Goal: Transaction & Acquisition: Purchase product/service

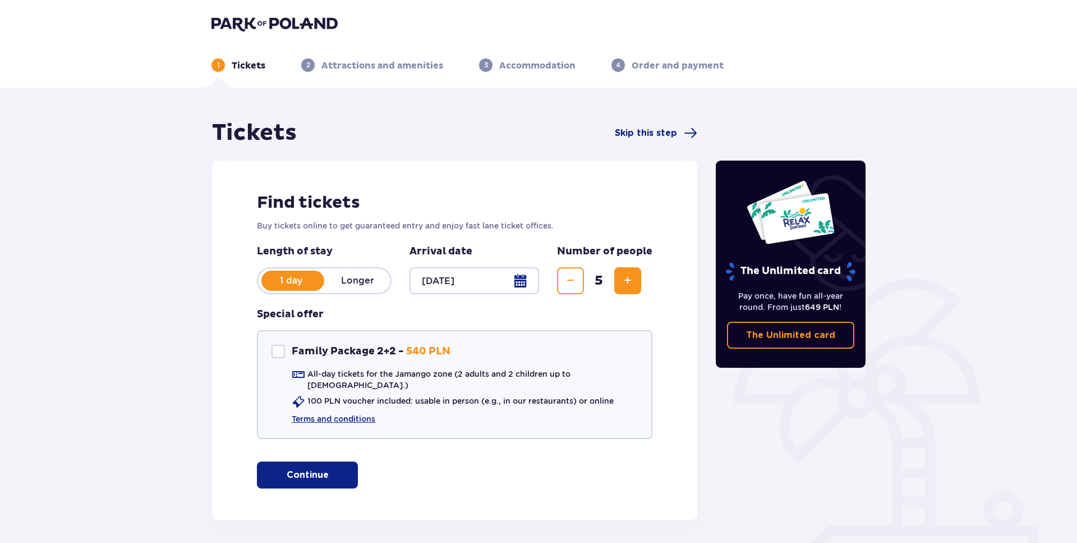
scroll to position [40, 0]
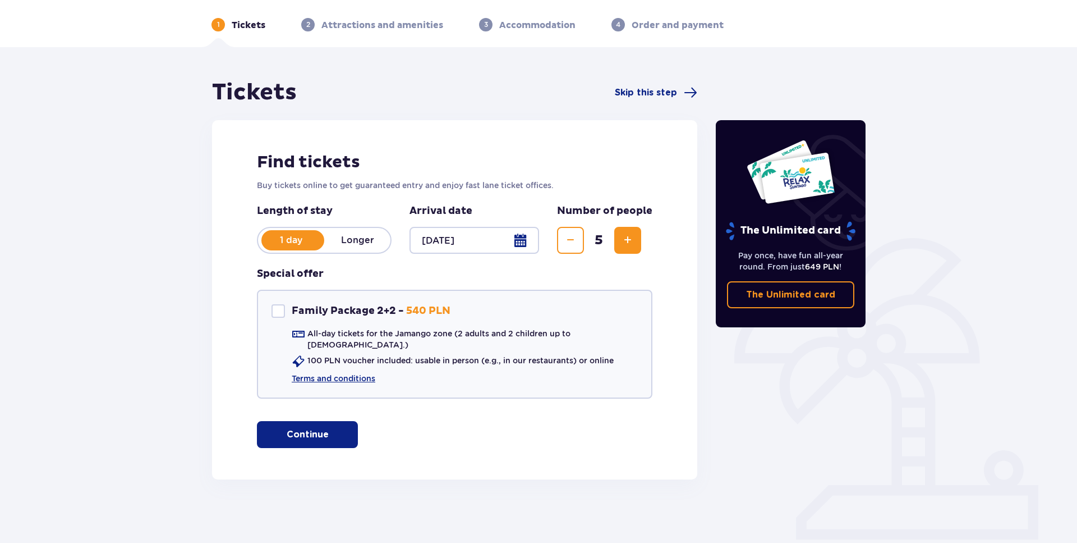
click at [300, 428] on p "Continue" at bounding box center [308, 434] width 42 height 12
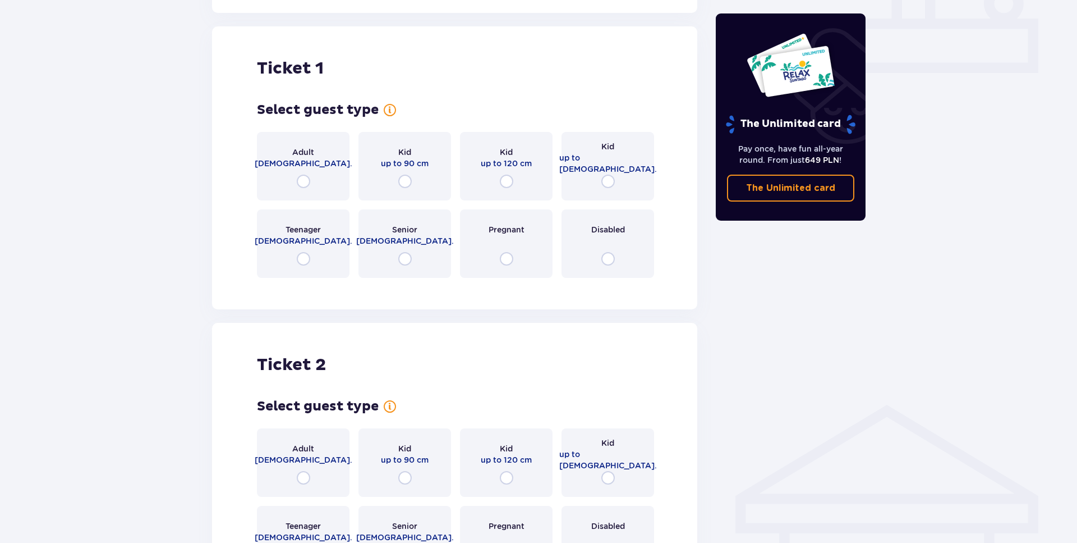
scroll to position [511, 0]
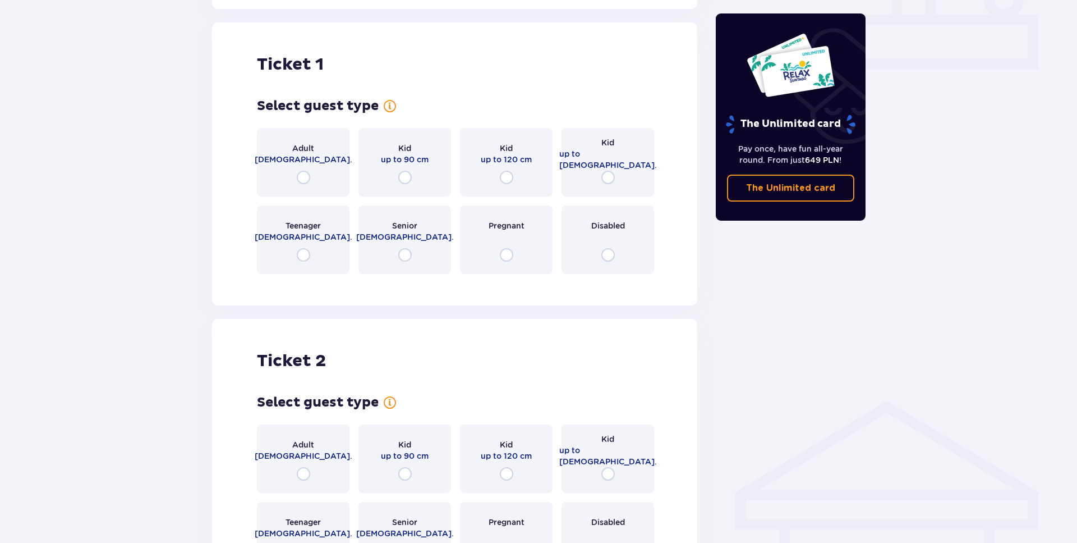
click at [313, 221] on p "Teenager" at bounding box center [303, 225] width 35 height 11
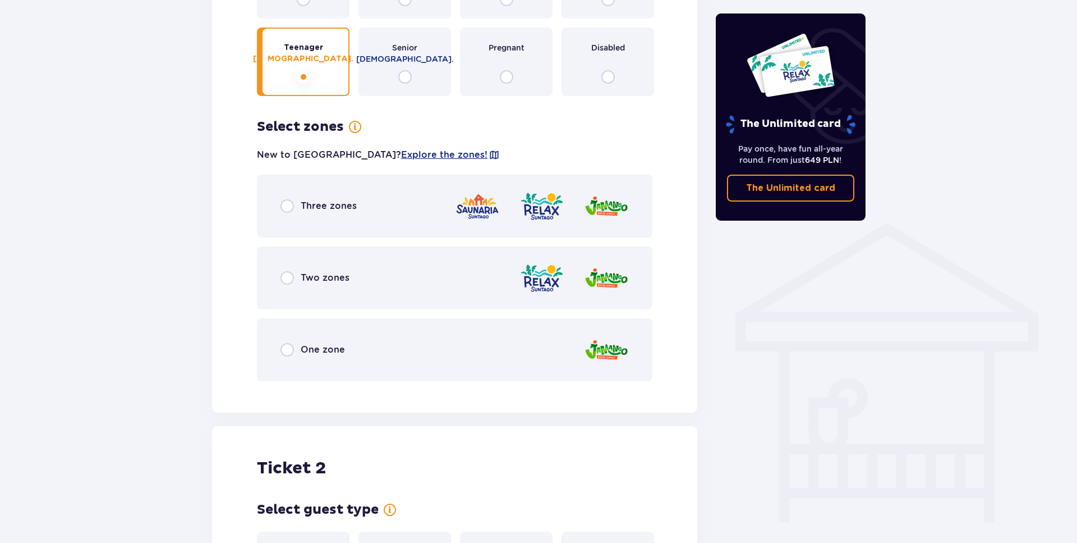
scroll to position [670, 0]
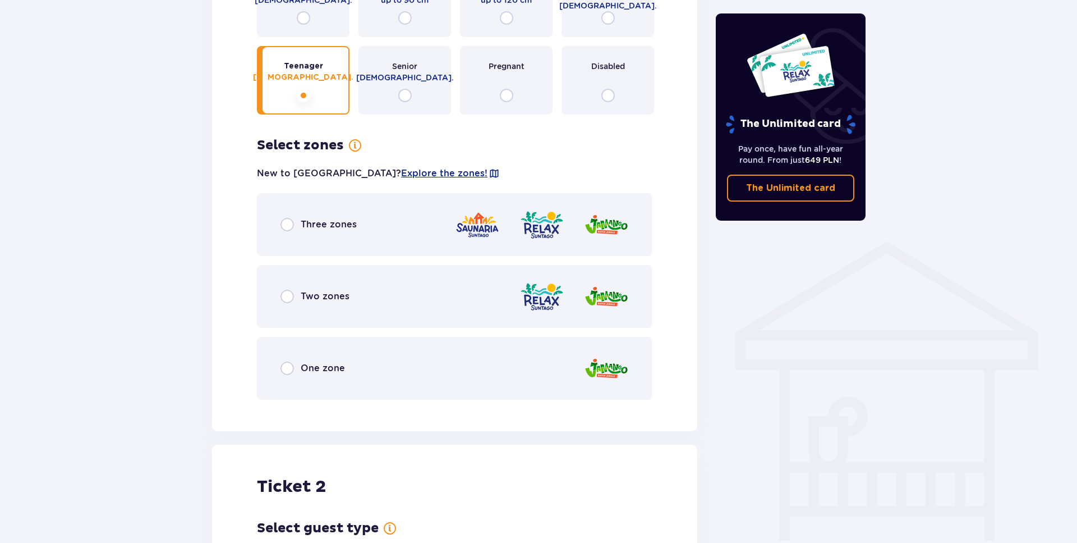
click at [380, 219] on div "Three zones" at bounding box center [455, 224] width 396 height 63
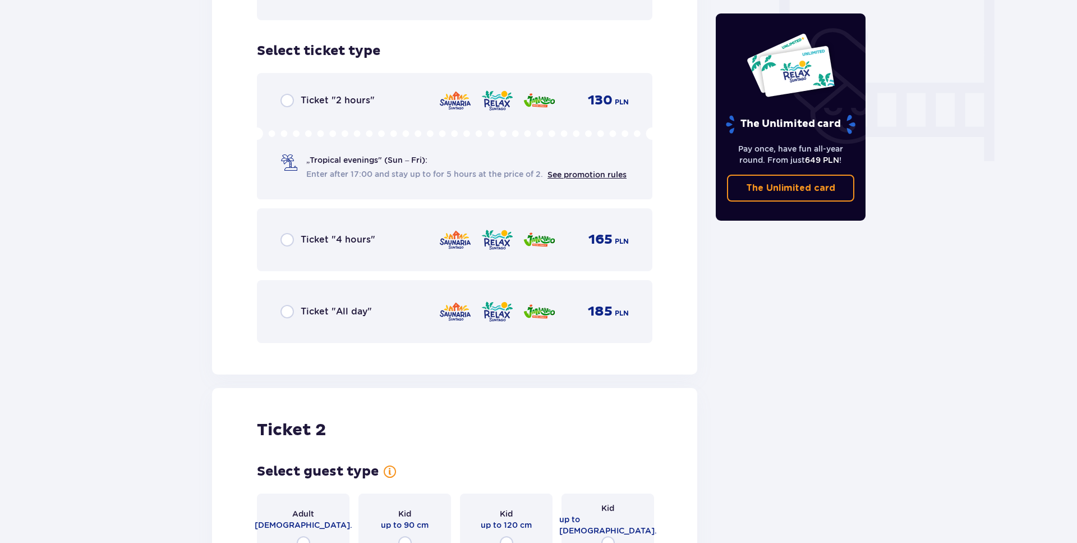
scroll to position [1012, 0]
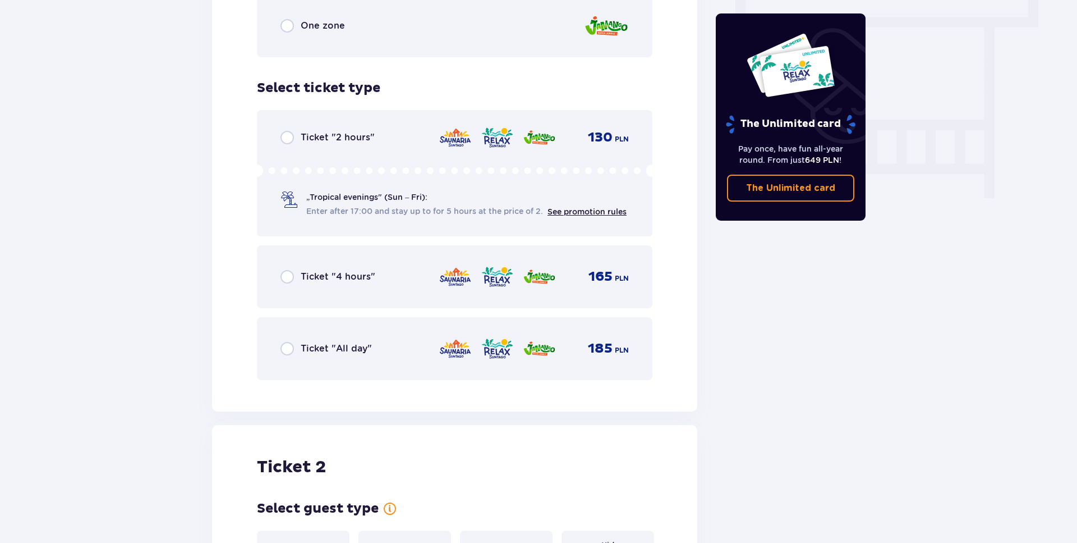
click at [376, 350] on div "Ticket "All day" 185 PLN" at bounding box center [455, 349] width 348 height 24
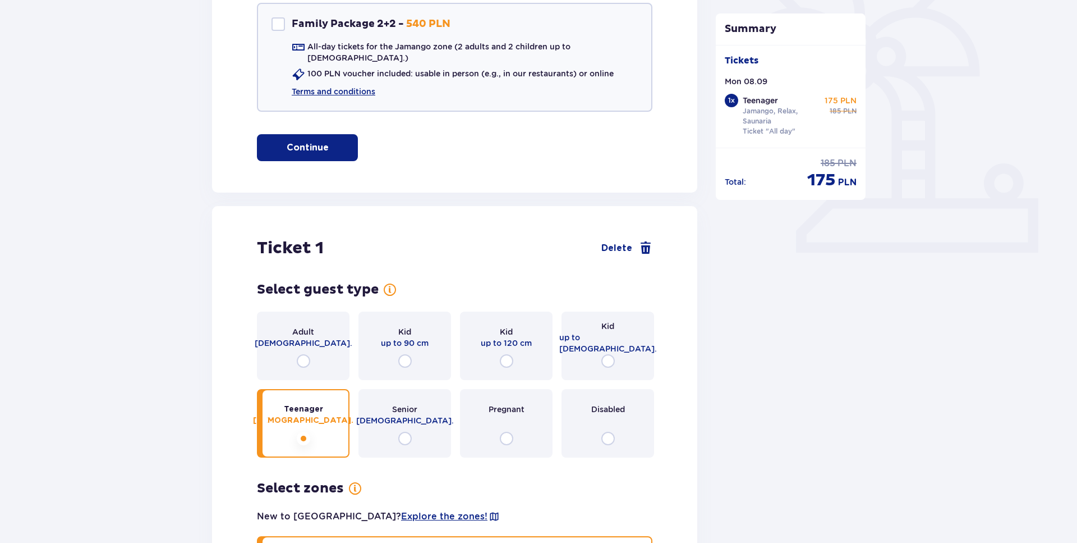
scroll to position [0, 0]
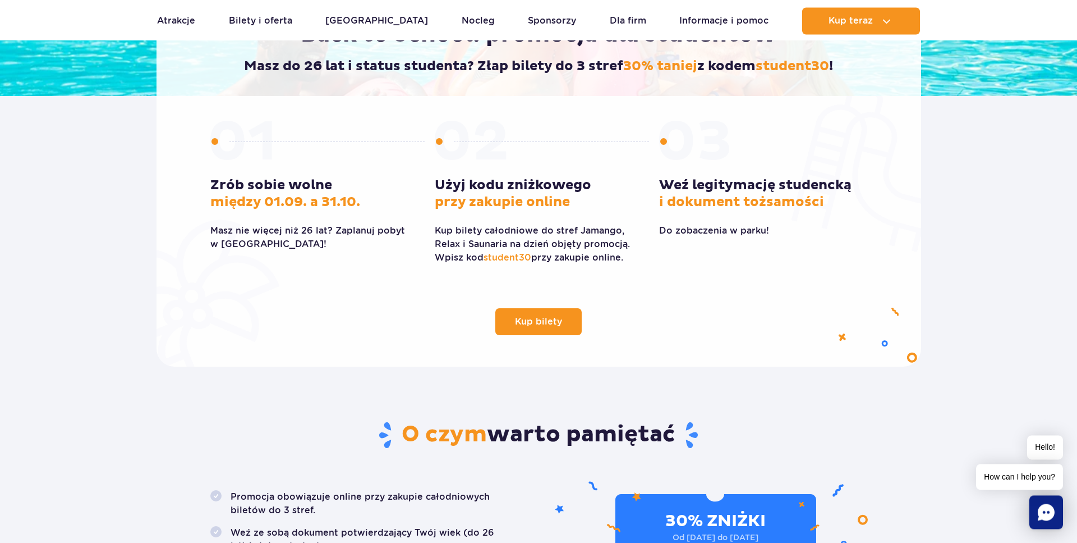
scroll to position [286, 0]
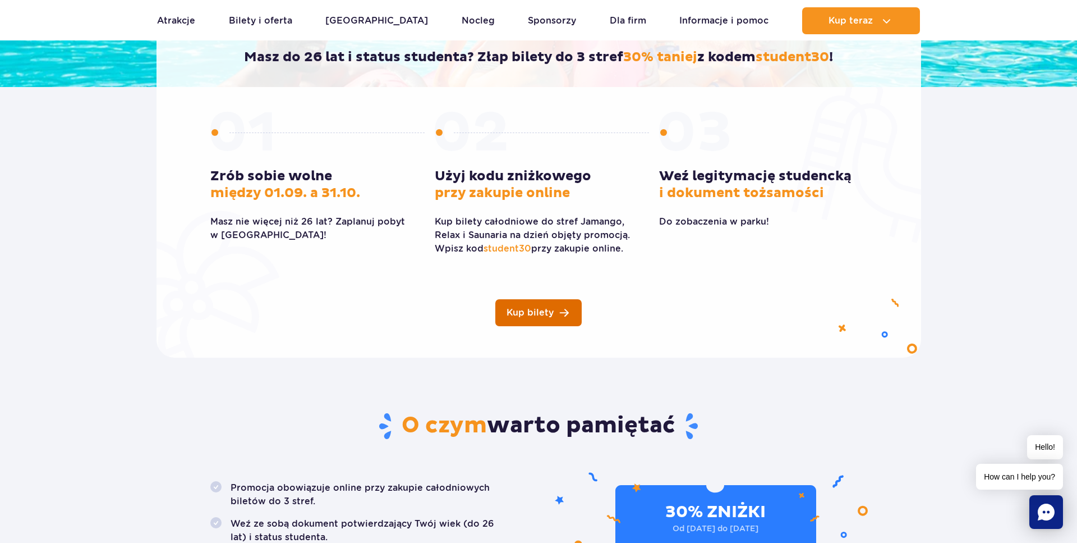
click at [527, 316] on span "Kup bilety" at bounding box center [530, 312] width 47 height 9
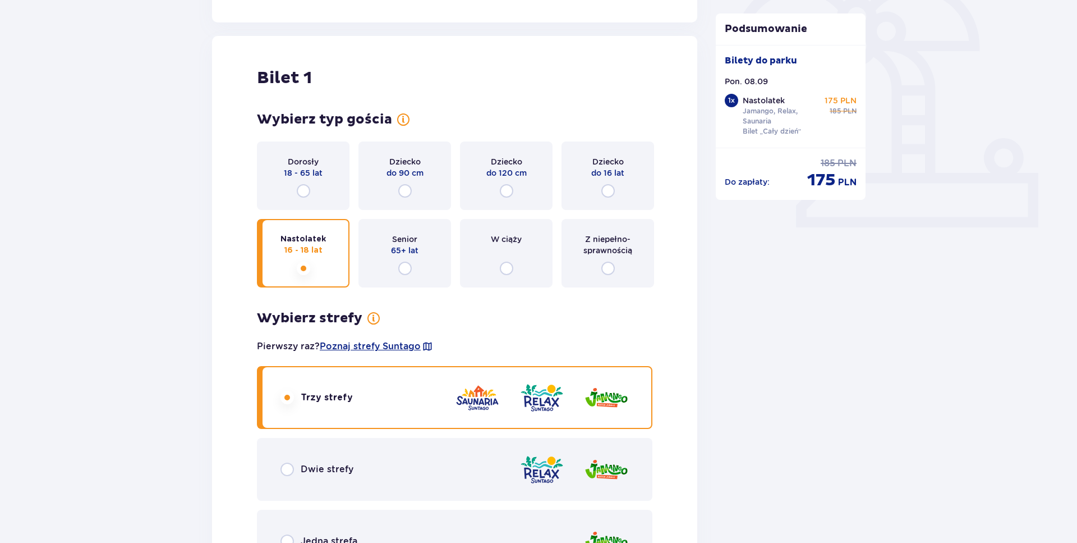
scroll to position [343, 0]
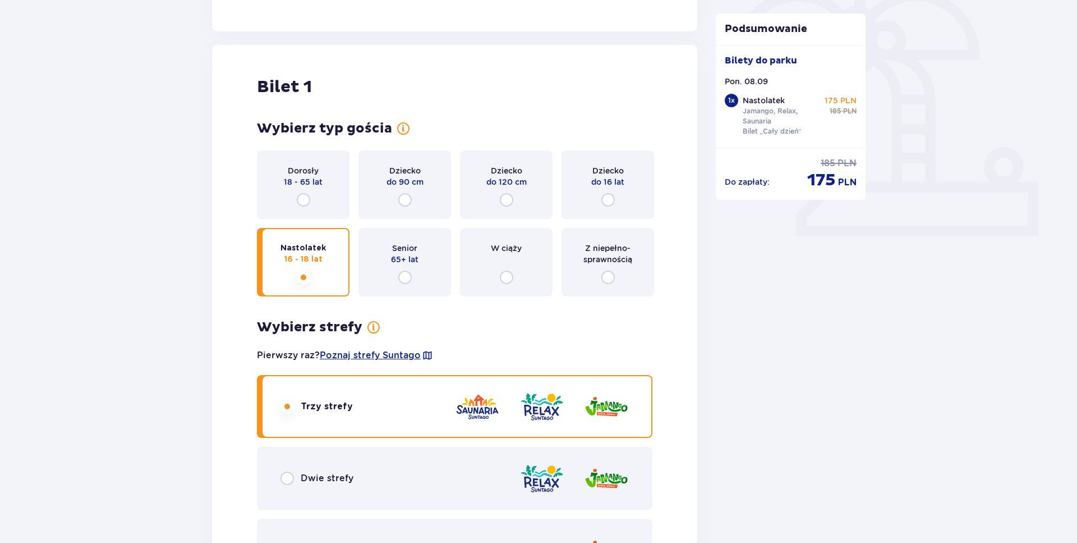
click at [325, 182] on div "Dorosły 18 - 65 lat" at bounding box center [303, 184] width 93 height 68
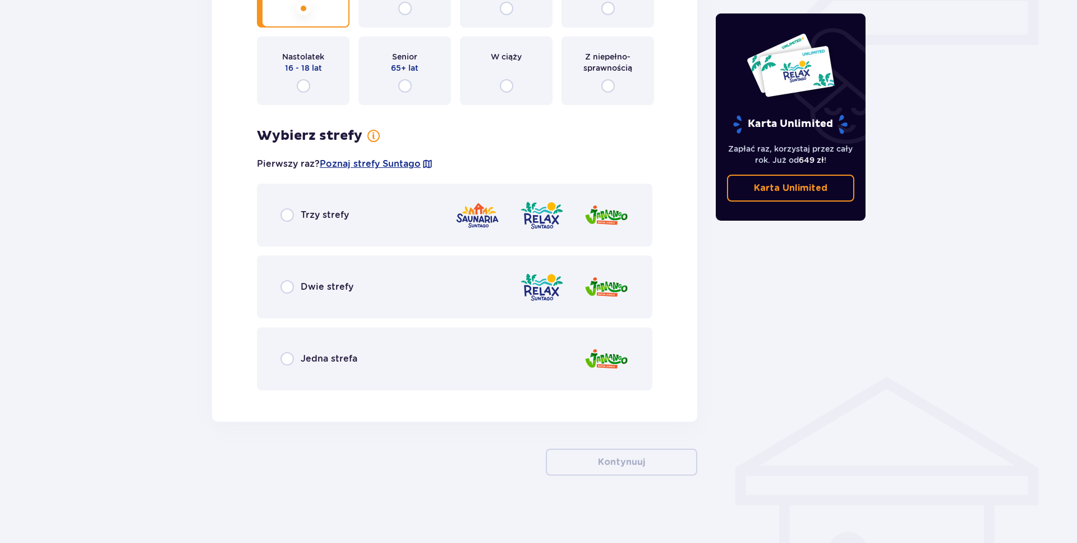
click at [360, 215] on div "Trzy strefy" at bounding box center [455, 214] width 396 height 63
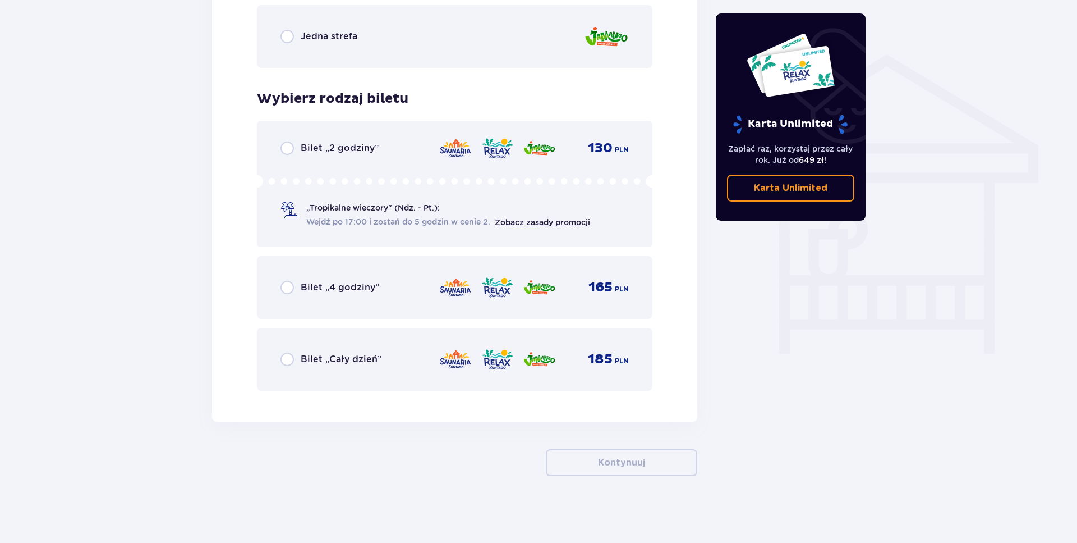
scroll to position [857, 0]
click at [336, 352] on div "Bilet „Cały dzień” 185 PLN" at bounding box center [455, 359] width 348 height 24
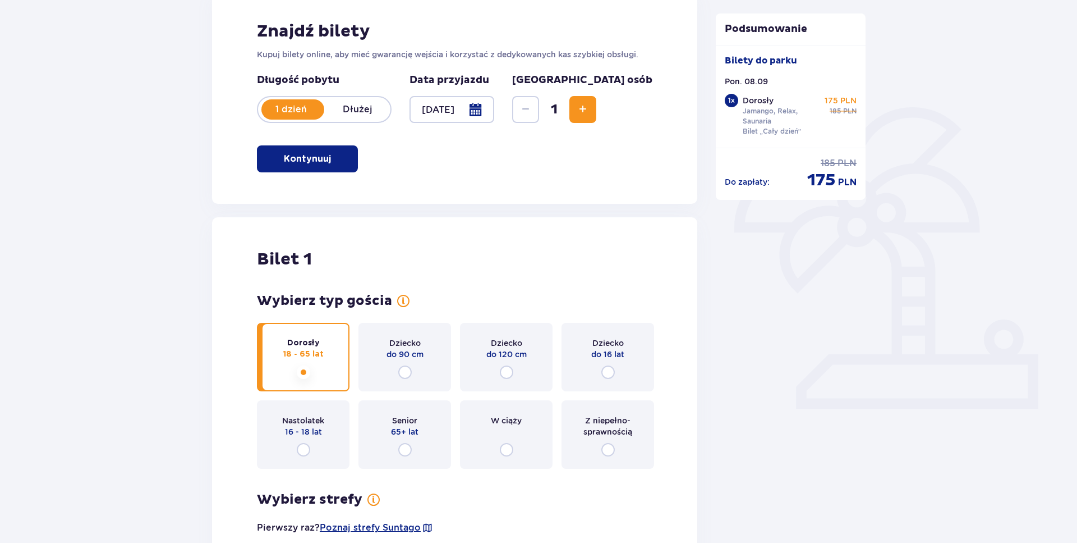
scroll to position [113, 0]
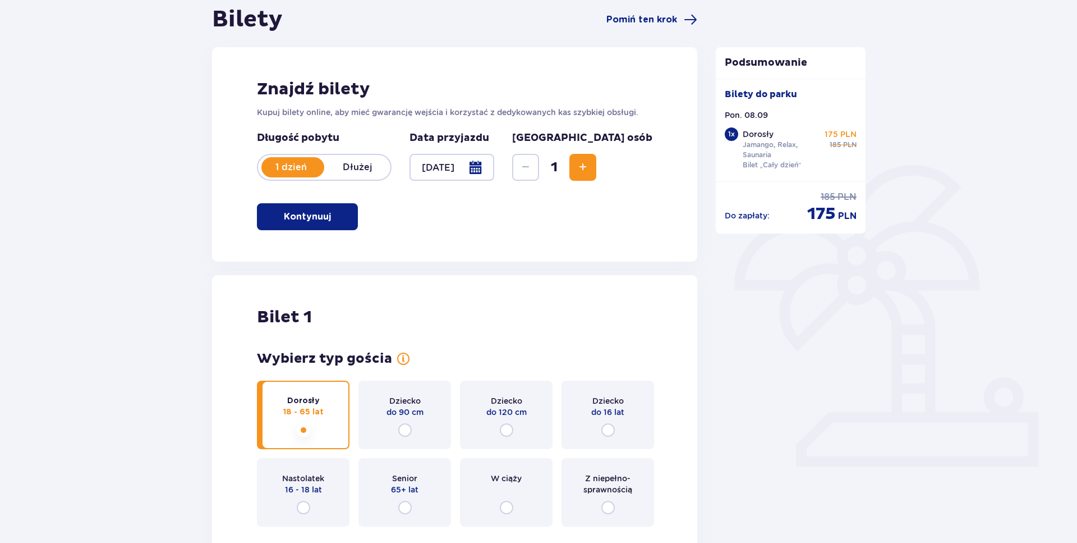
click at [590, 162] on span "Increase" at bounding box center [582, 166] width 13 height 13
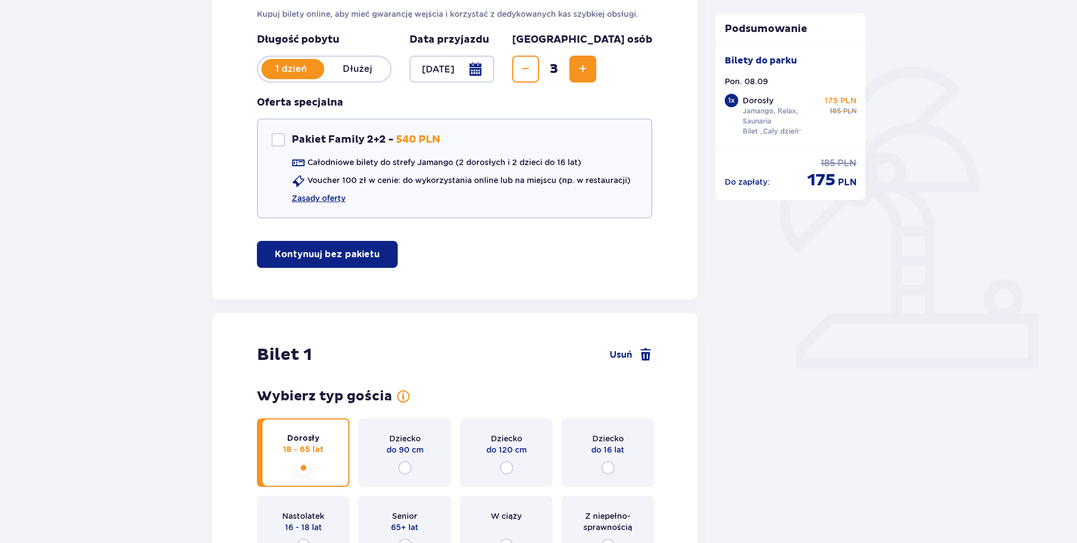
click at [596, 80] on button "Increase" at bounding box center [582, 69] width 27 height 27
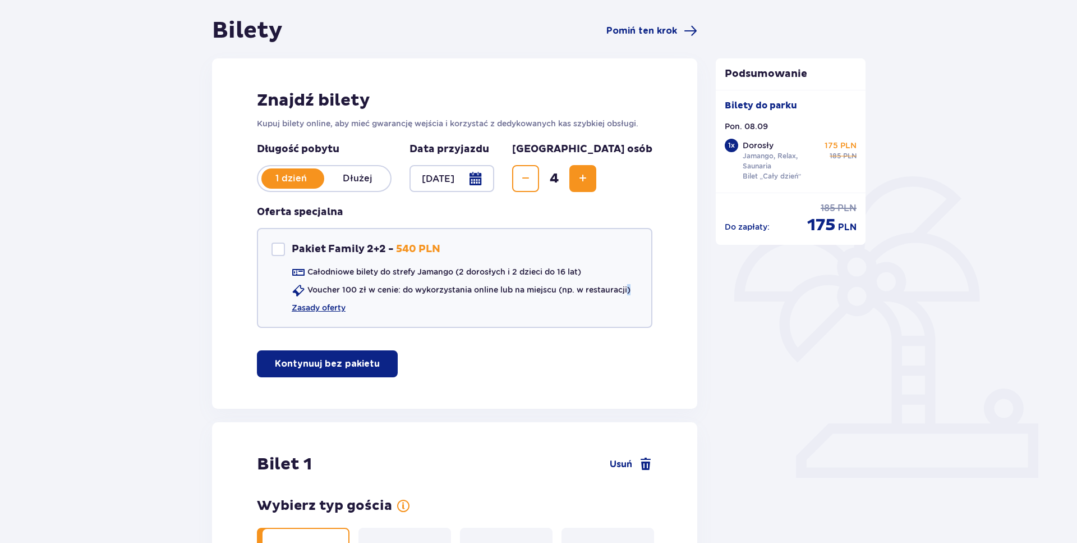
click at [590, 181] on span "Increase" at bounding box center [582, 178] width 13 height 13
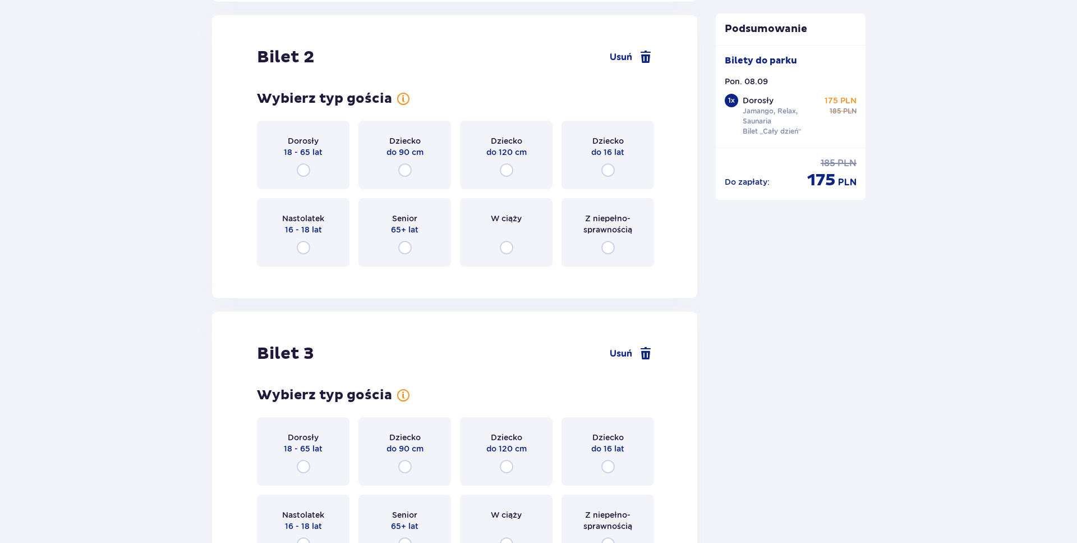
scroll to position [1414, 0]
click at [320, 152] on p "18 - 65 lat" at bounding box center [303, 150] width 39 height 11
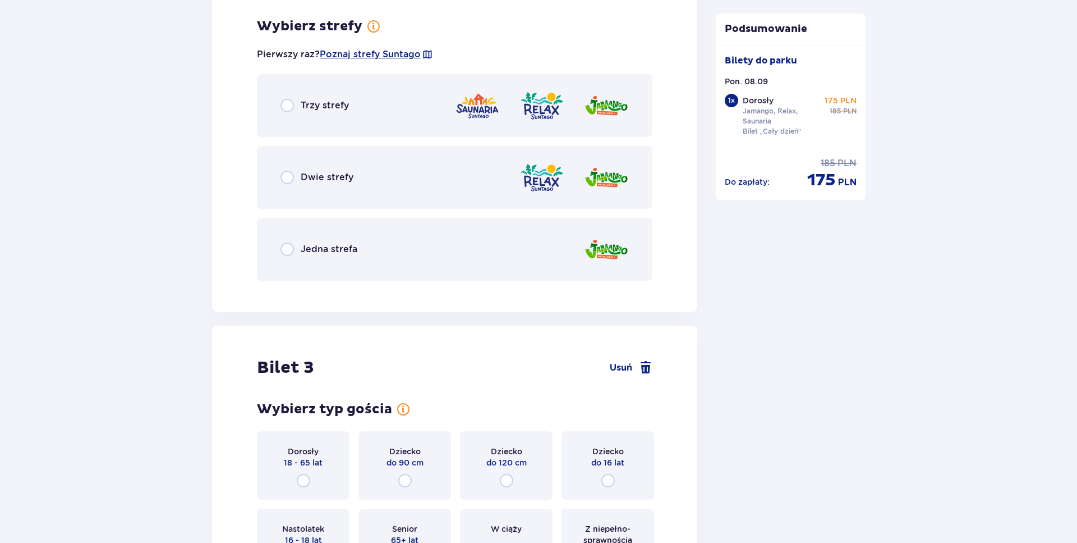
scroll to position [1688, 0]
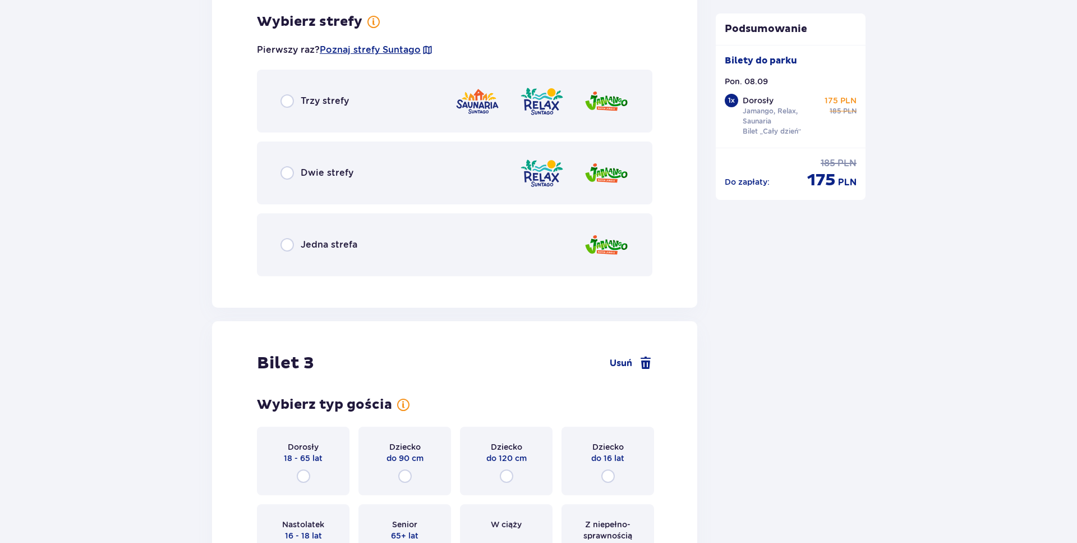
click at [356, 246] on p "Jedna strefa" at bounding box center [329, 244] width 57 height 12
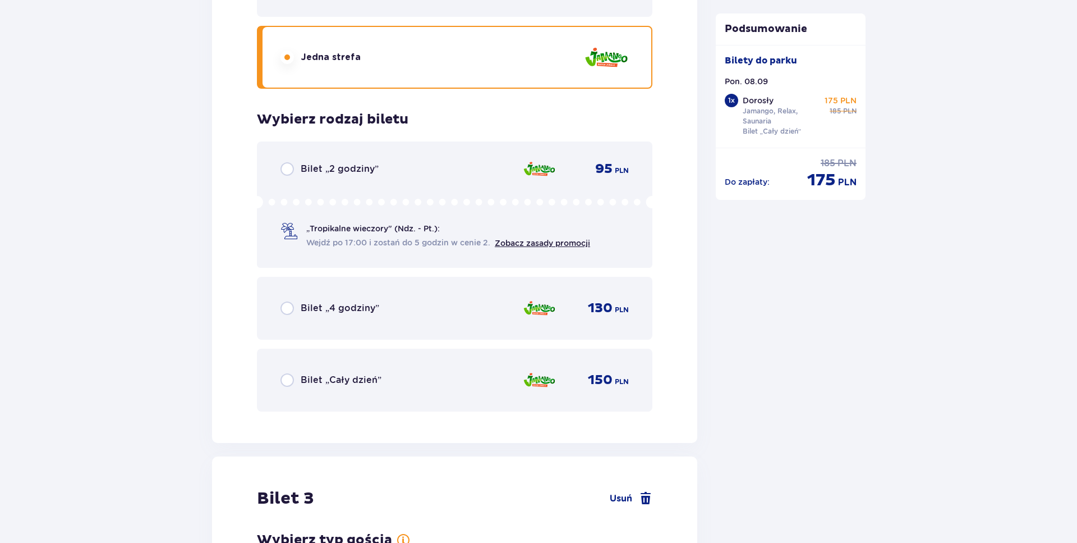
click at [352, 109] on div "Wybierz typ gościa Dorosły 18 - 65 lat Dziecko do 90 cm Dziecko do 120 cm Dziec…" at bounding box center [455, 19] width 396 height 784
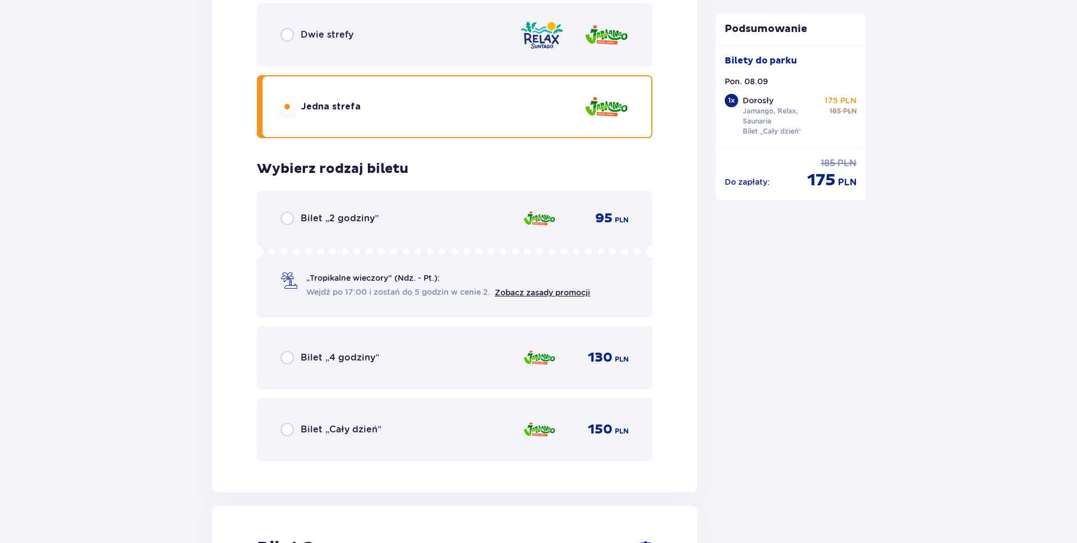
scroll to position [1744, 0]
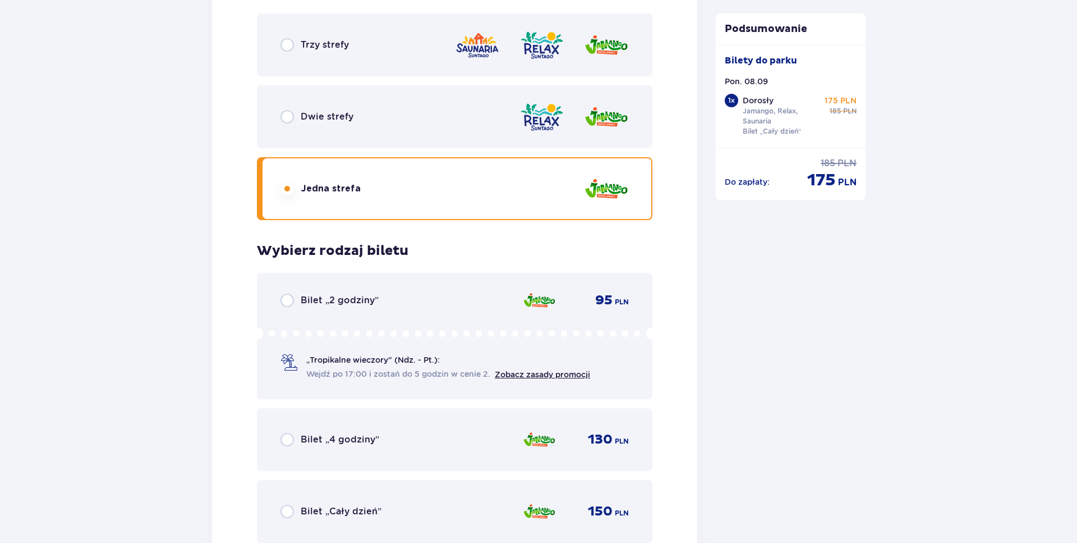
click at [367, 52] on div "Trzy strefy" at bounding box center [455, 44] width 396 height 63
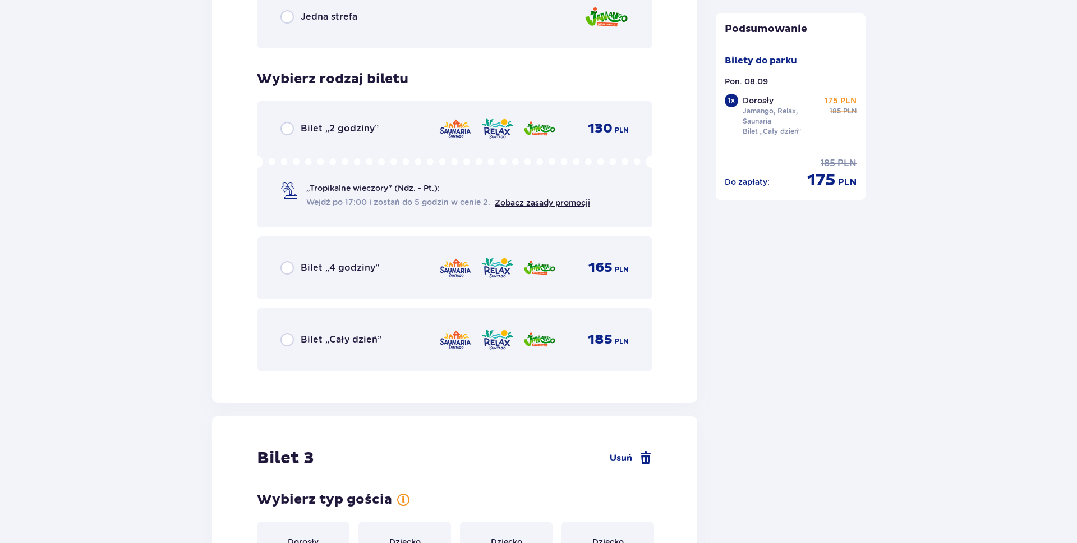
click at [345, 339] on p "Bilet „Cały dzień”" at bounding box center [341, 339] width 81 height 12
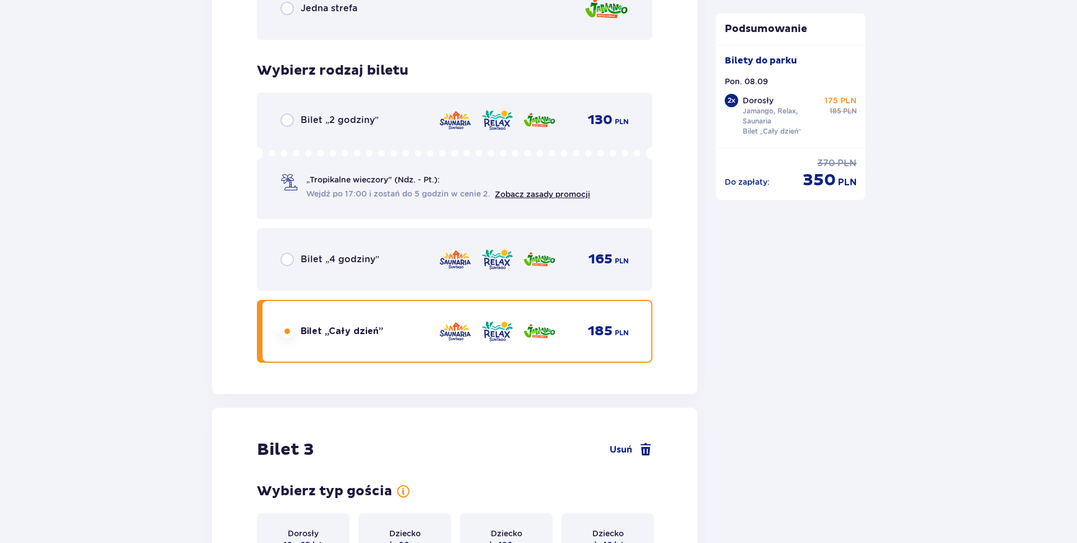
scroll to position [2318, 0]
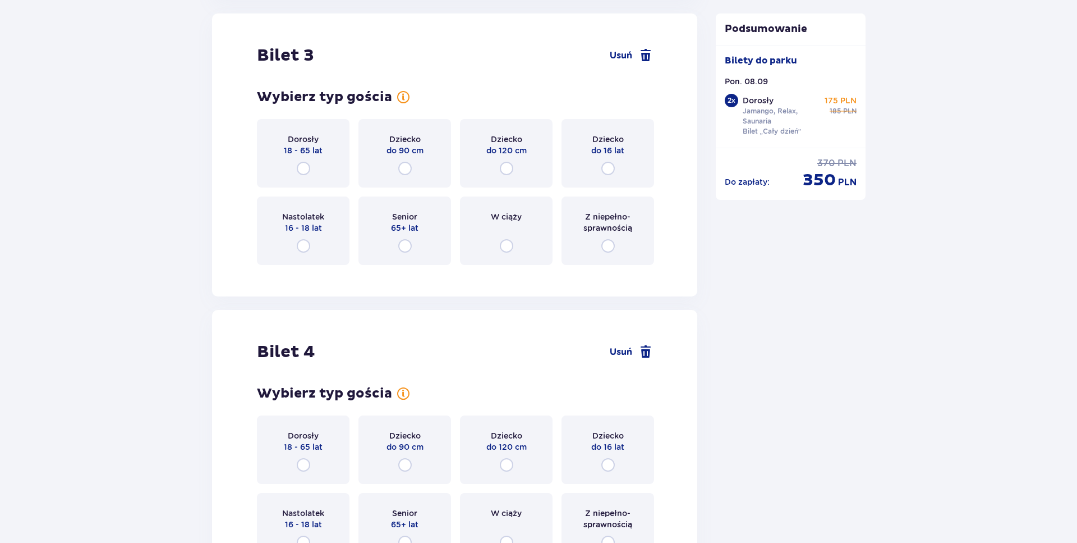
click at [305, 137] on p "Dorosły" at bounding box center [303, 139] width 31 height 11
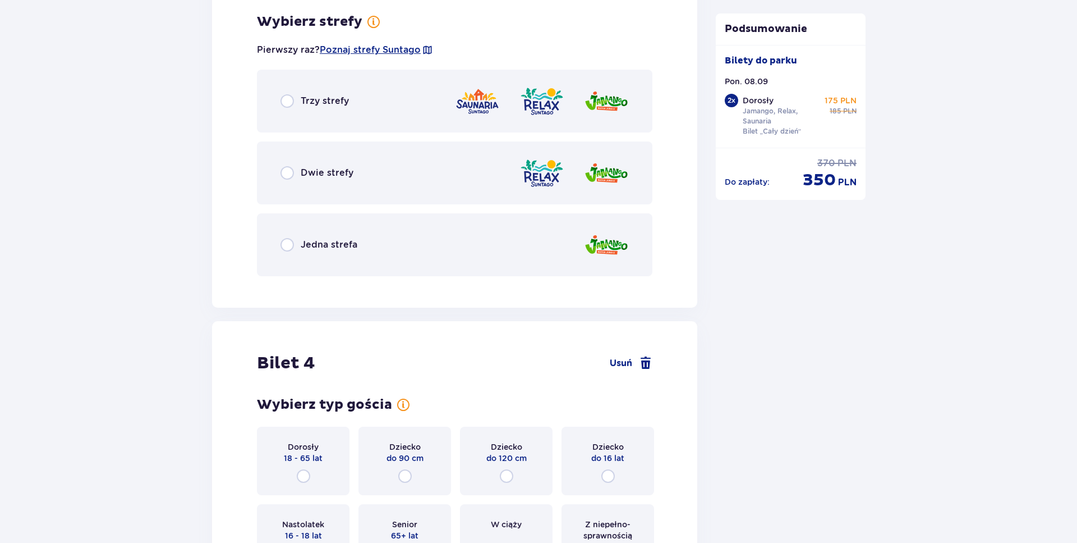
click at [380, 247] on div "Jedna strefa" at bounding box center [455, 244] width 396 height 63
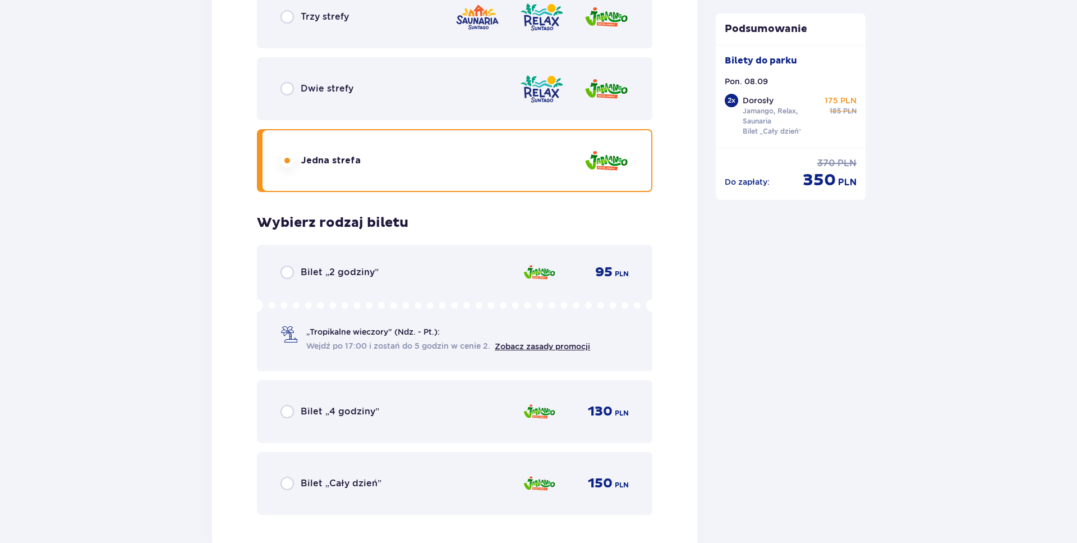
scroll to position [2592, 0]
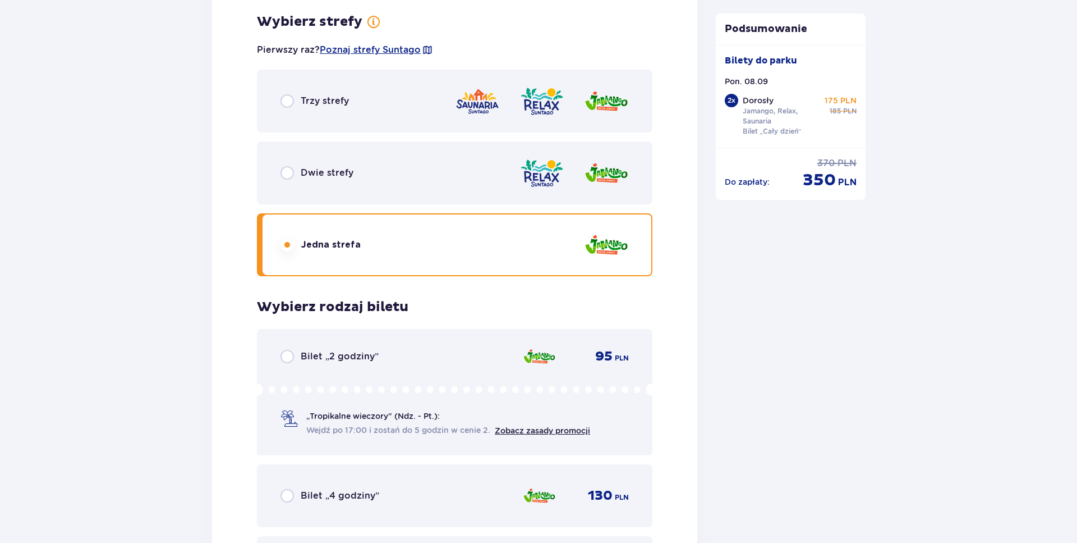
click at [374, 97] on div "Trzy strefy" at bounding box center [455, 101] width 396 height 63
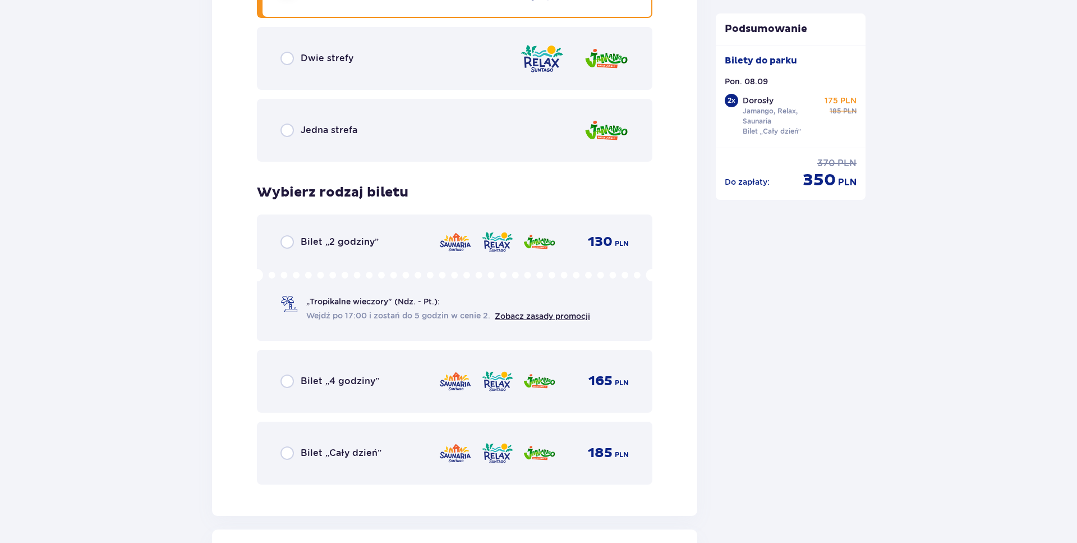
click at [373, 449] on p "Bilet „Cały dzień”" at bounding box center [341, 453] width 81 height 12
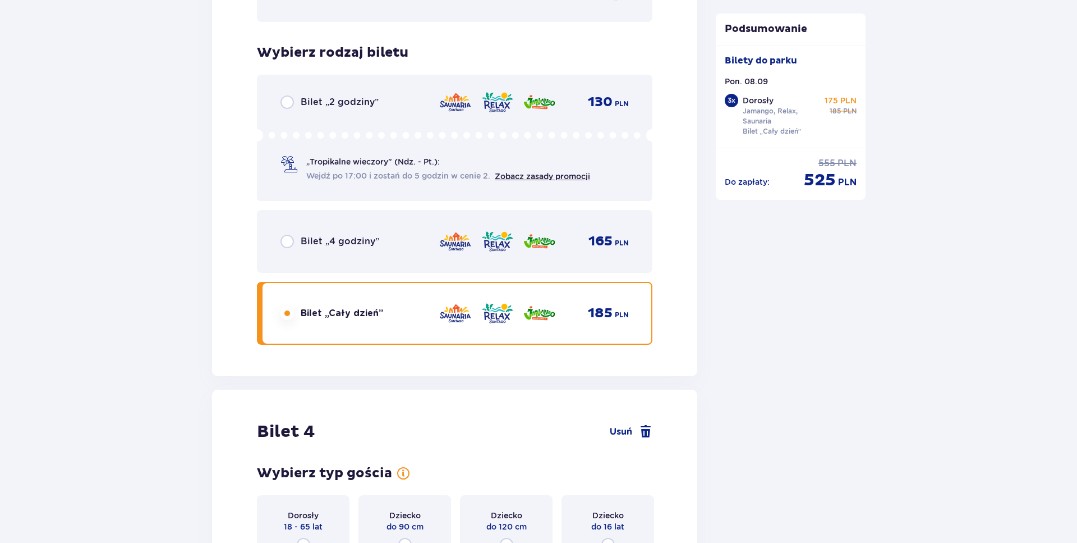
scroll to position [3222, 0]
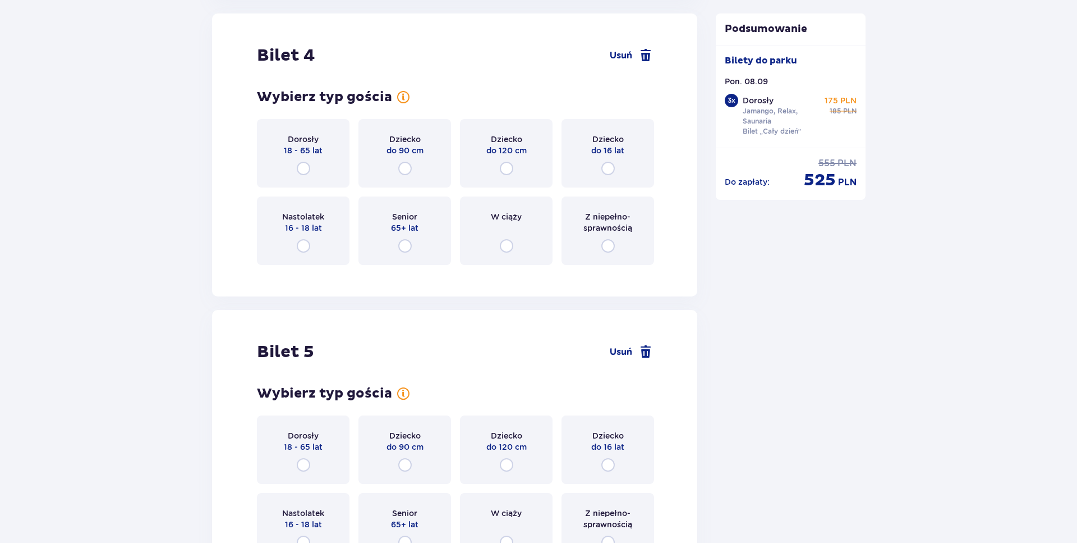
click at [316, 136] on p "Dorosły" at bounding box center [303, 139] width 31 height 11
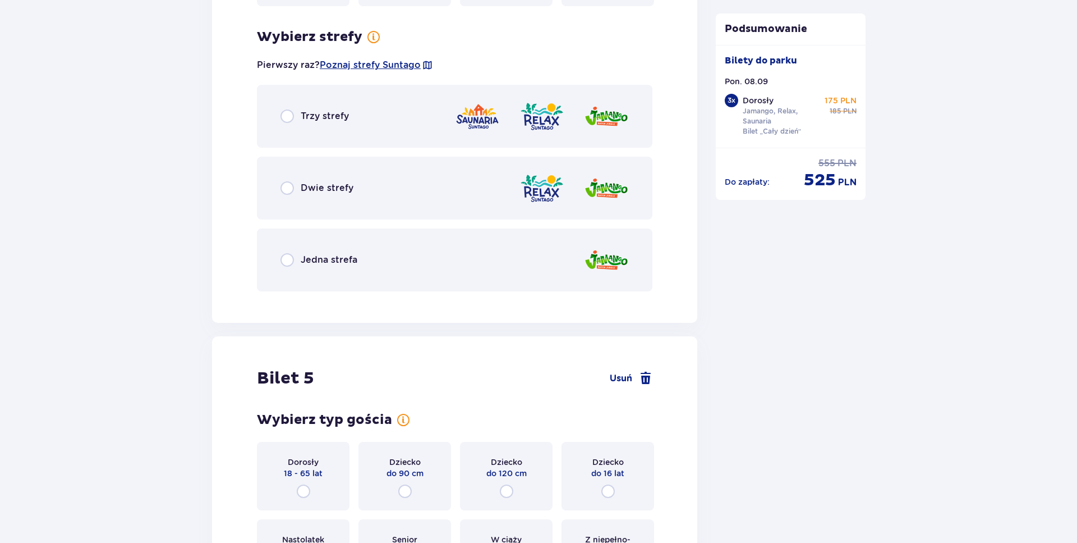
scroll to position [3496, 0]
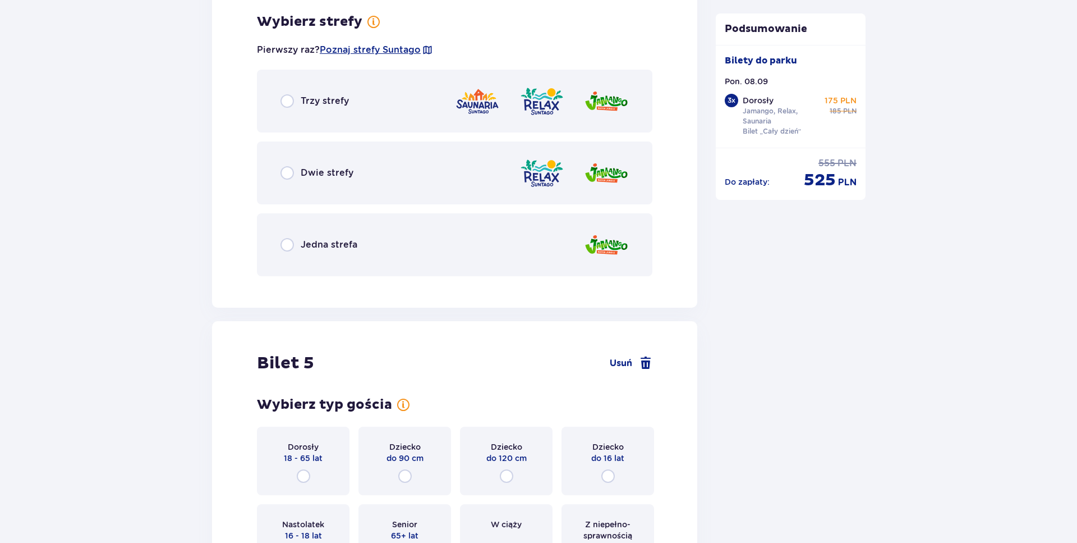
click at [333, 88] on div "Trzy strefy" at bounding box center [455, 101] width 396 height 63
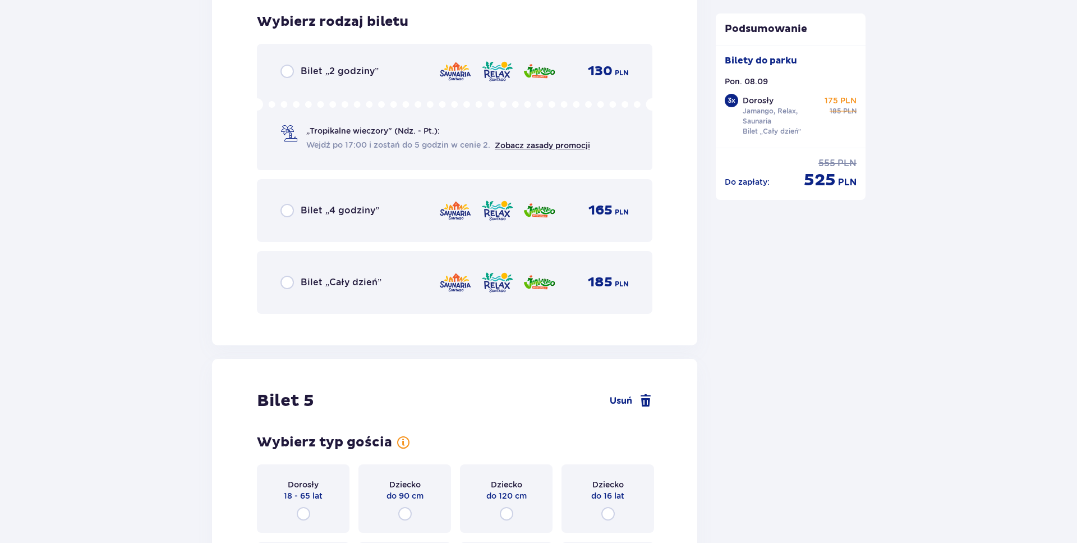
click at [343, 280] on p "Bilet „Cały dzień”" at bounding box center [341, 282] width 81 height 12
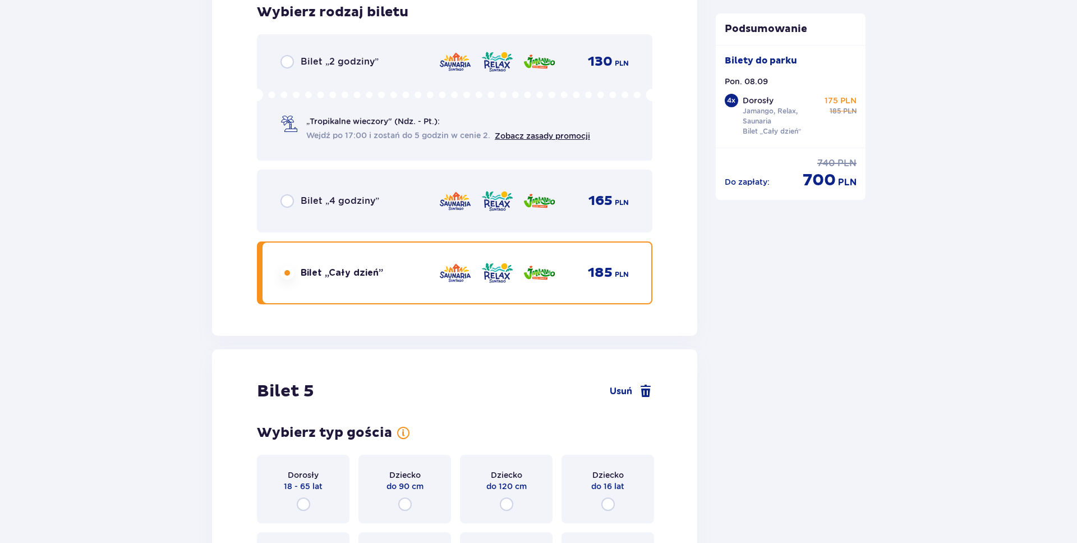
scroll to position [4001, 0]
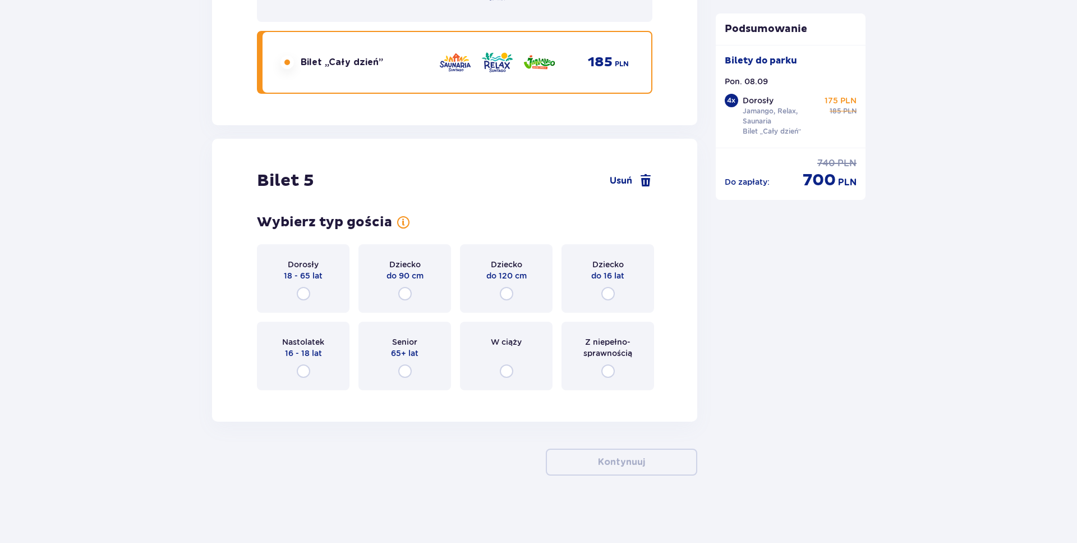
click at [314, 262] on p "Dorosły" at bounding box center [303, 264] width 31 height 11
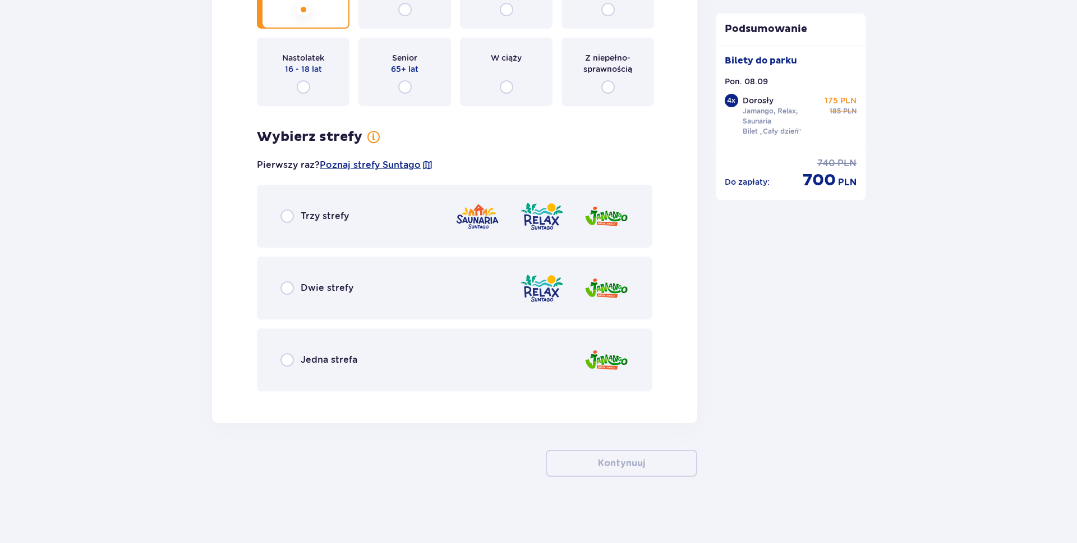
scroll to position [4286, 0]
click at [363, 224] on div "Trzy strefy" at bounding box center [455, 214] width 396 height 63
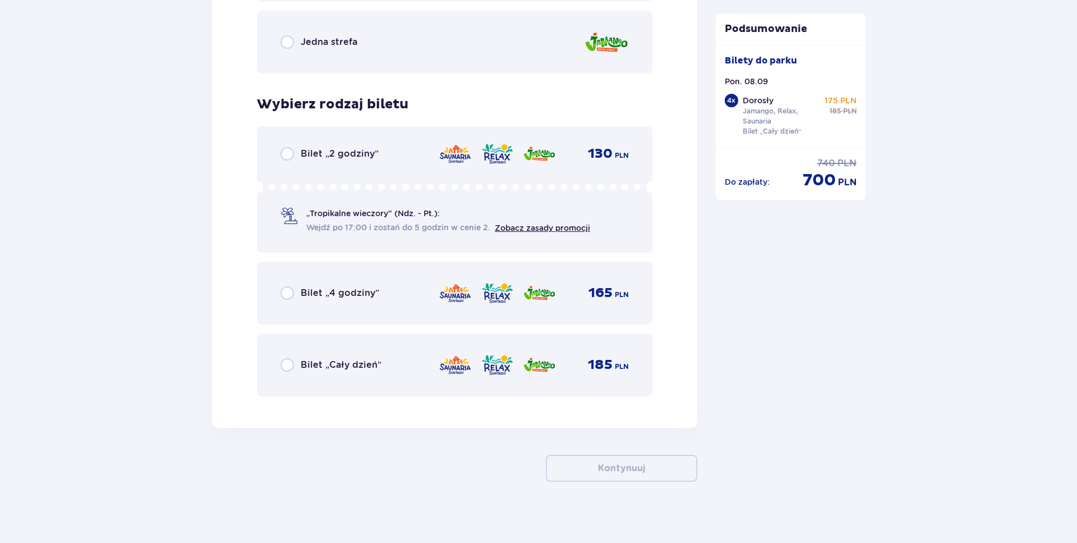
scroll to position [4609, 0]
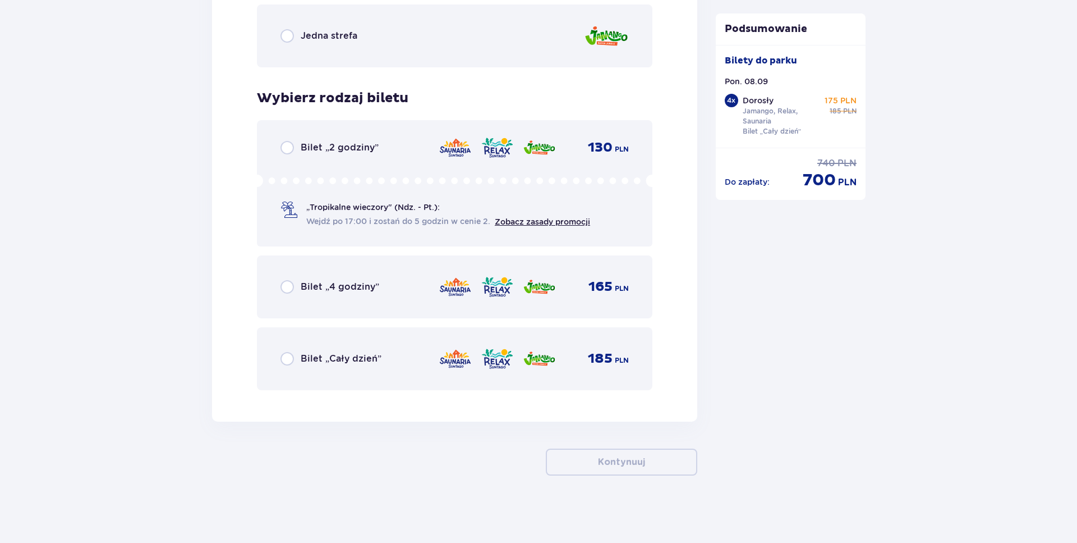
click at [343, 360] on p "Bilet „Cały dzień”" at bounding box center [341, 358] width 81 height 12
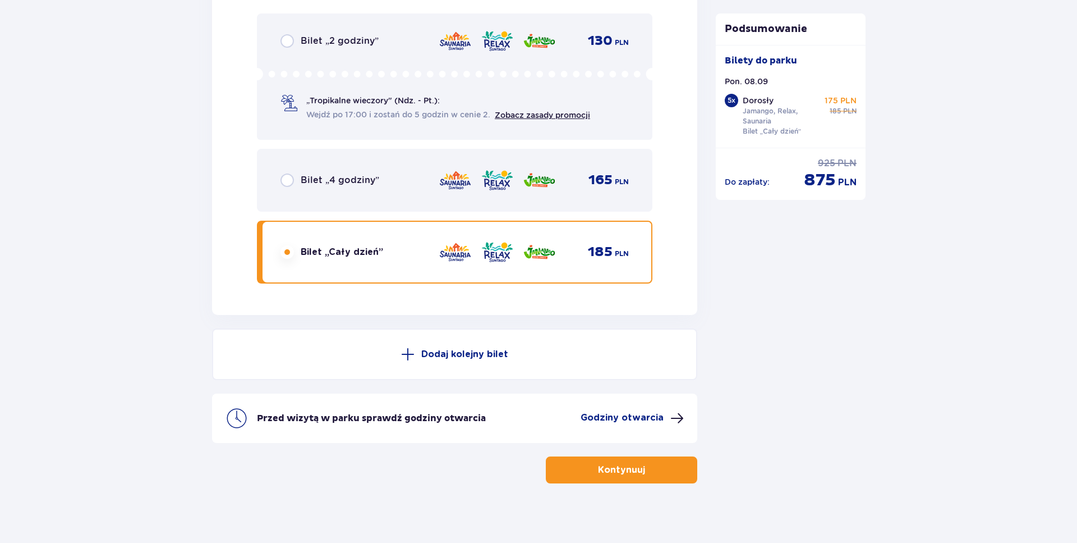
scroll to position [4723, 0]
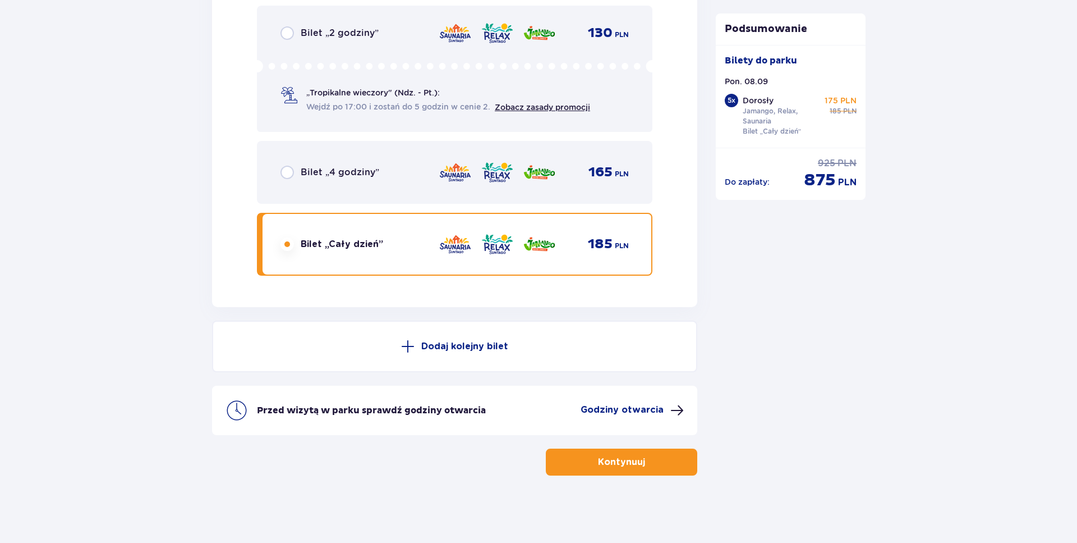
click at [619, 460] on p "Kontynuuj" at bounding box center [621, 462] width 47 height 12
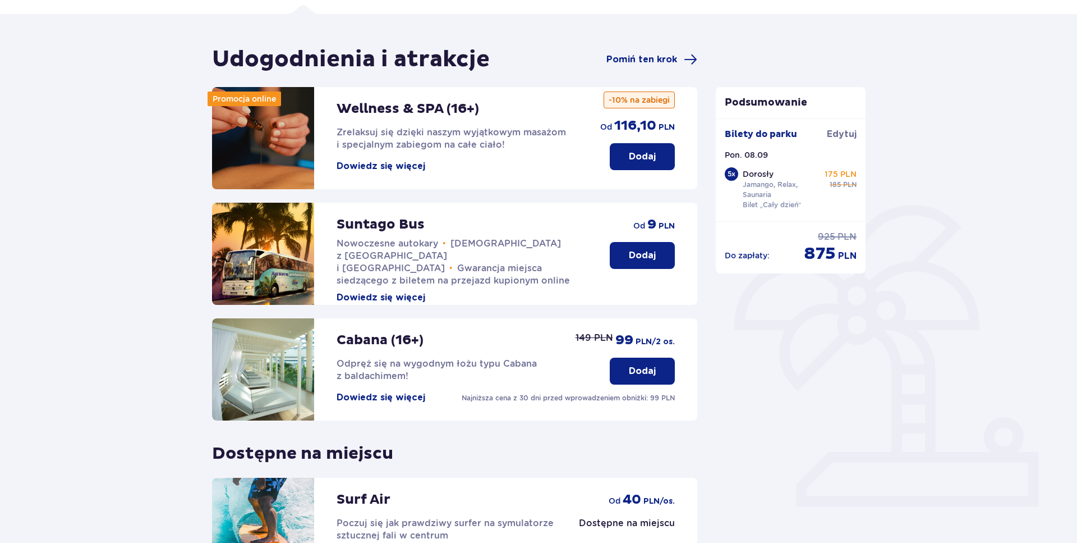
scroll to position [161, 0]
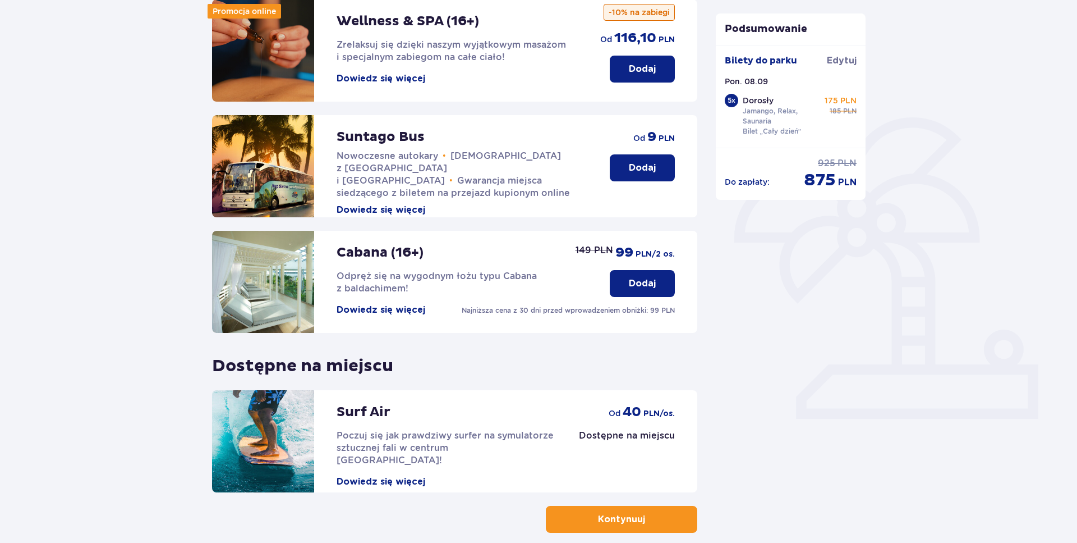
click at [626, 512] on button "Kontynuuj" at bounding box center [621, 519] width 151 height 27
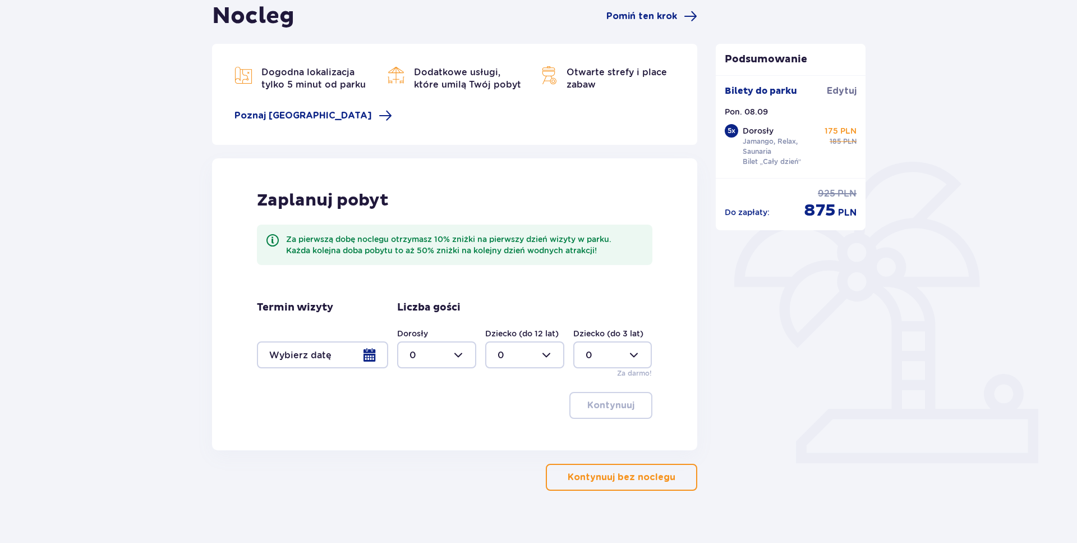
scroll to position [132, 0]
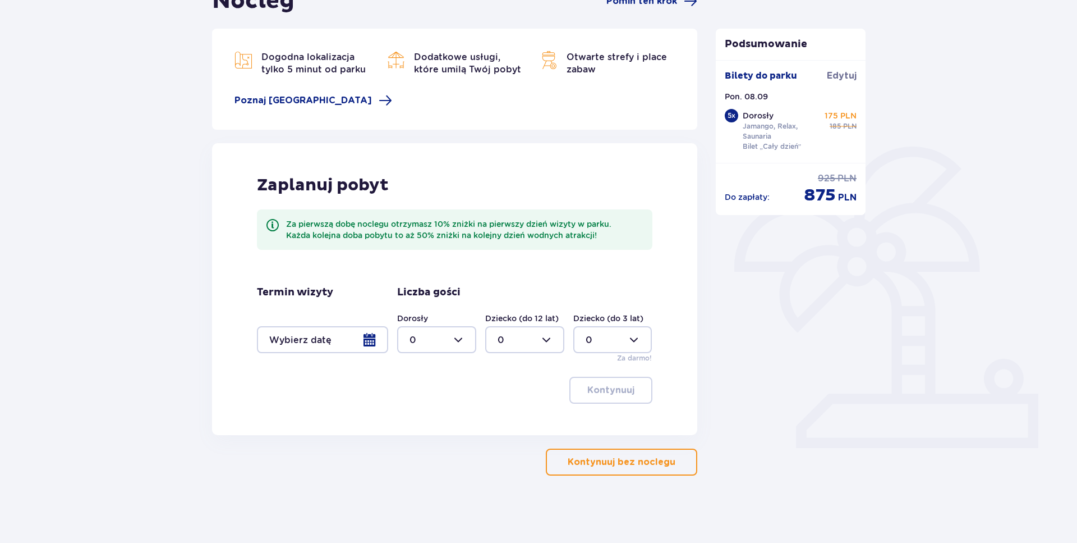
click at [309, 341] on div at bounding box center [322, 339] width 131 height 27
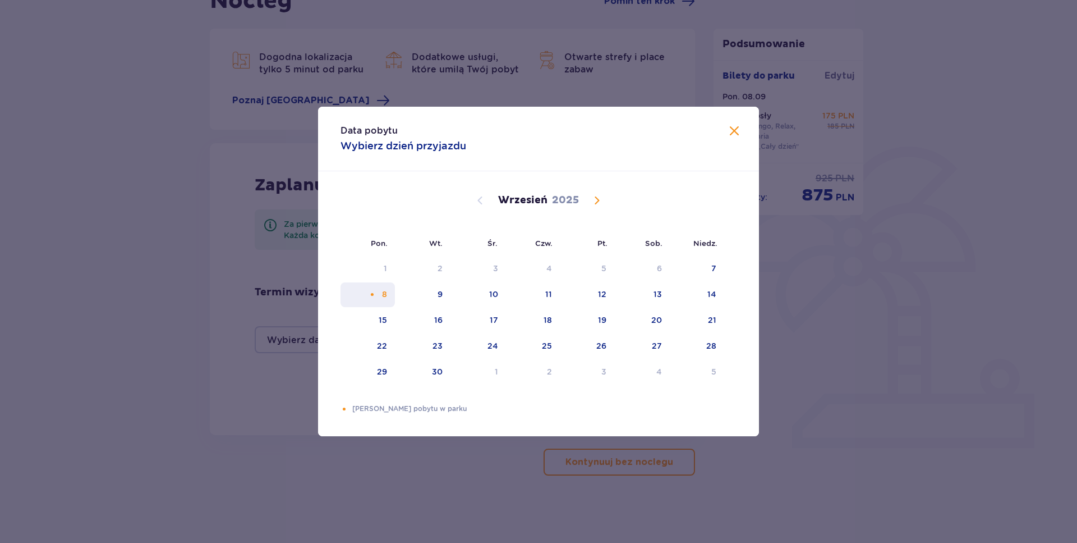
click at [383, 296] on div "8" at bounding box center [384, 293] width 5 height 11
click at [731, 133] on span at bounding box center [734, 131] width 13 height 13
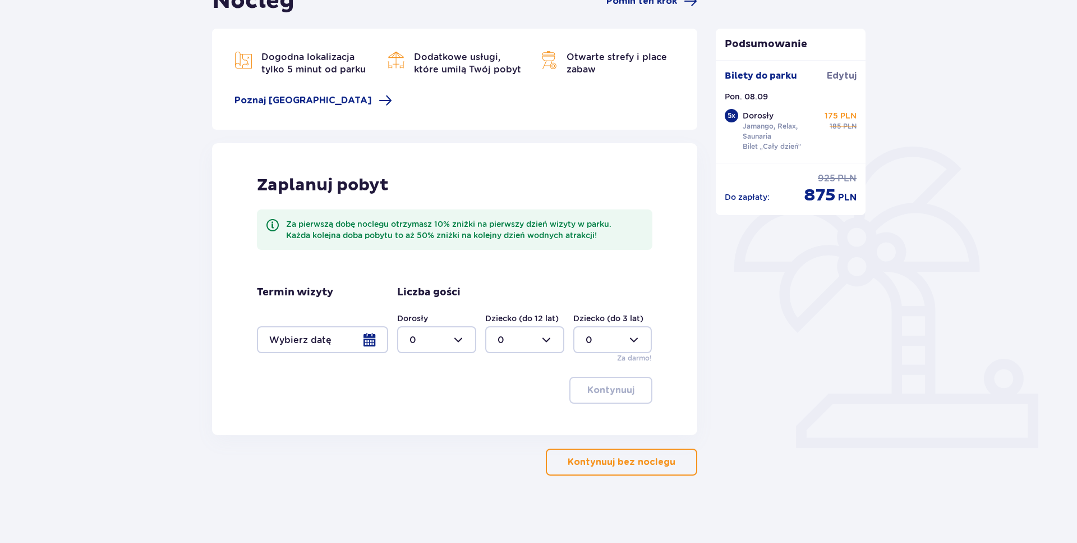
click at [309, 335] on div at bounding box center [322, 339] width 131 height 27
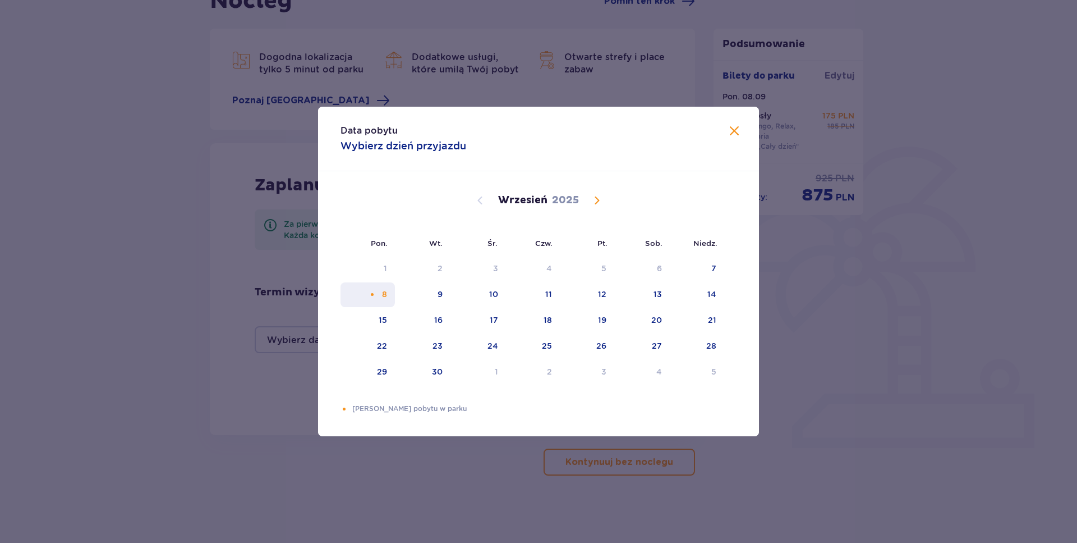
click at [365, 292] on div "8" at bounding box center [368, 294] width 54 height 25
click at [367, 291] on div "8" at bounding box center [368, 294] width 54 height 25
click at [368, 293] on div "8" at bounding box center [368, 294] width 54 height 25
click at [739, 130] on span at bounding box center [734, 131] width 13 height 13
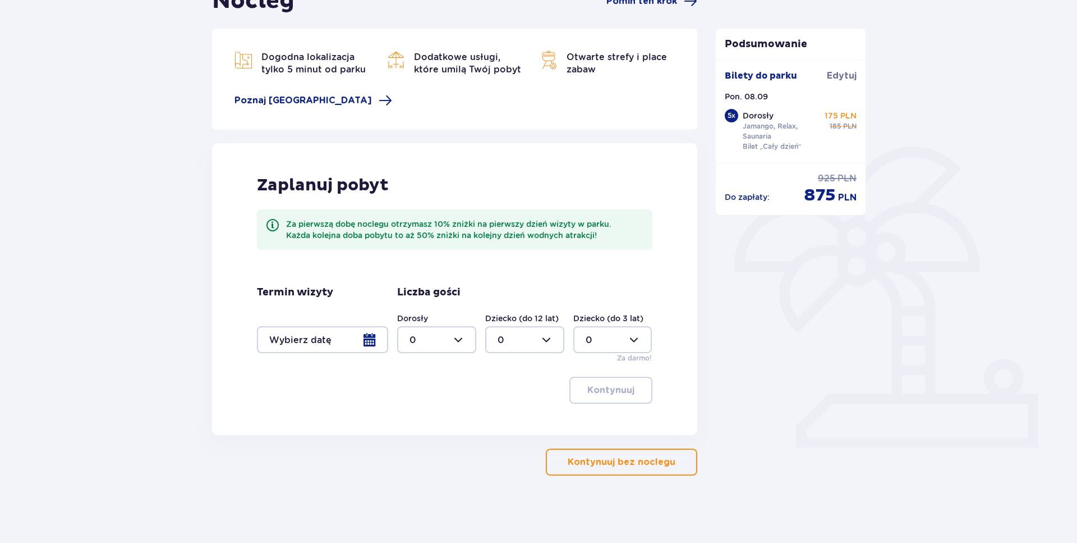
click at [619, 458] on p "Kontynuuj bez noclegu" at bounding box center [622, 462] width 108 height 12
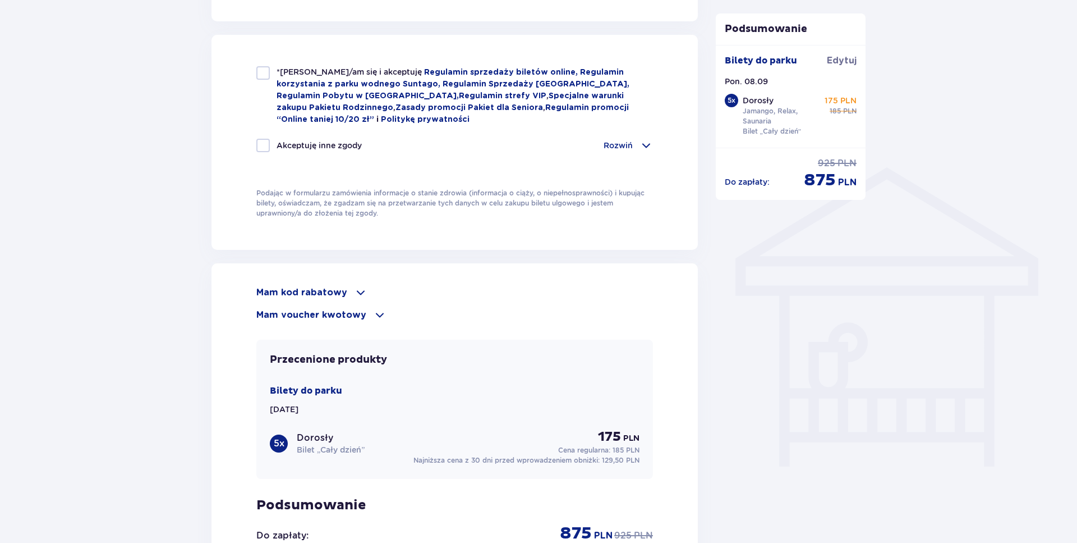
scroll to position [916, 0]
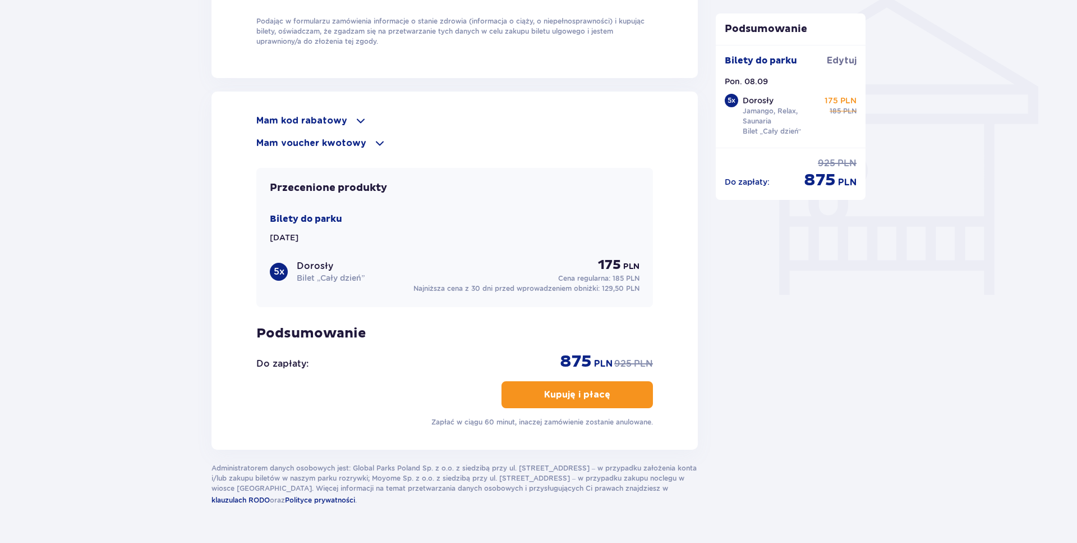
click at [332, 118] on p "Mam kod rabatowy" at bounding box center [301, 120] width 91 height 12
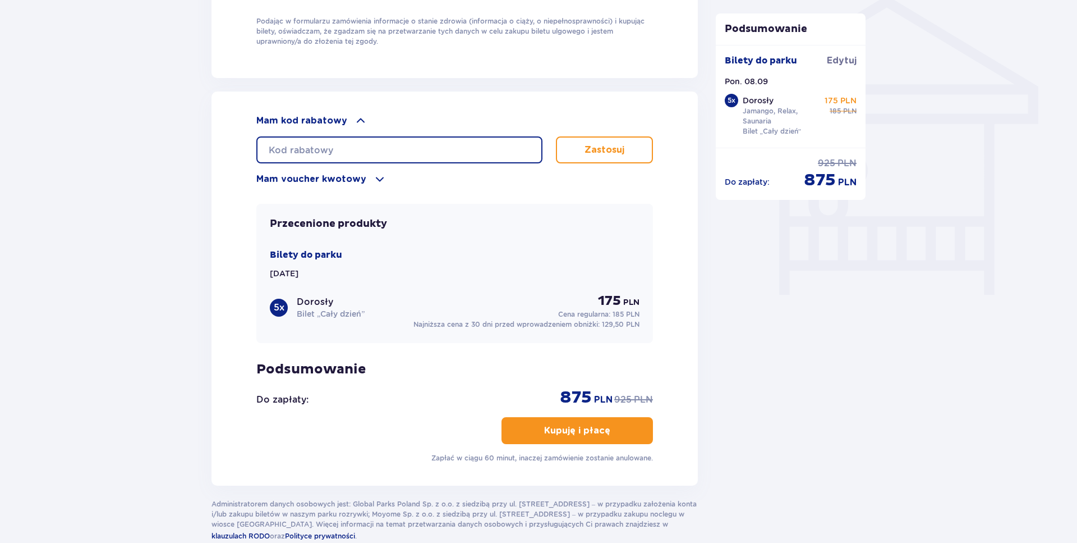
click at [331, 147] on input "text" at bounding box center [399, 149] width 286 height 27
type input "student30"
click at [615, 151] on p "Zastosuj" at bounding box center [605, 150] width 40 height 12
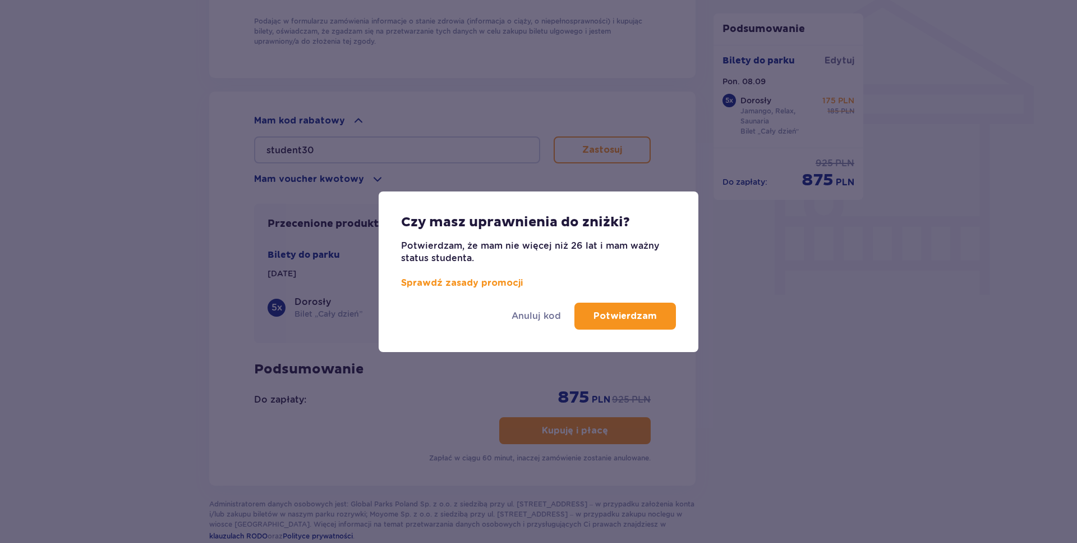
click at [627, 313] on p "Potwierdzam" at bounding box center [625, 316] width 63 height 12
